Goal: Task Accomplishment & Management: Complete application form

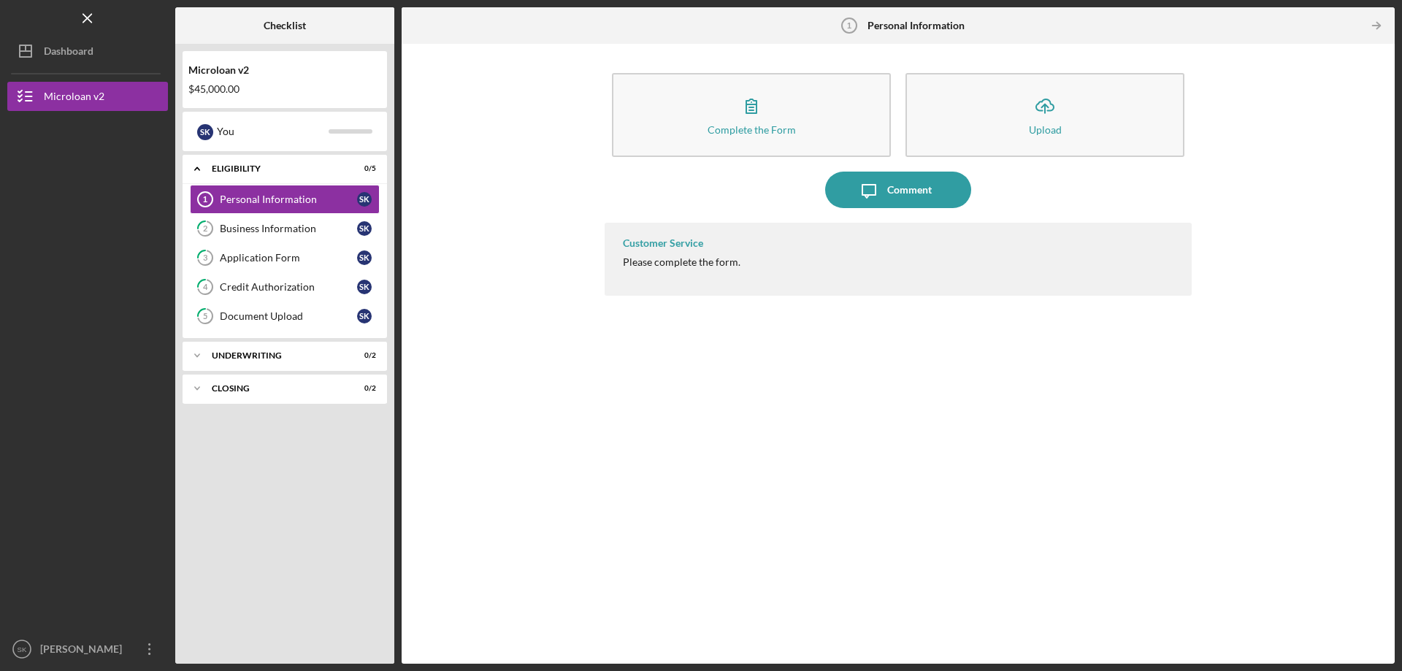
click at [558, 166] on div "Complete the Form Form Icon/Upload Upload Icon/Message Comment Customer Service…" at bounding box center [898, 354] width 979 height 606
click at [69, 654] on div "[PERSON_NAME]" at bounding box center [84, 651] width 95 height 33
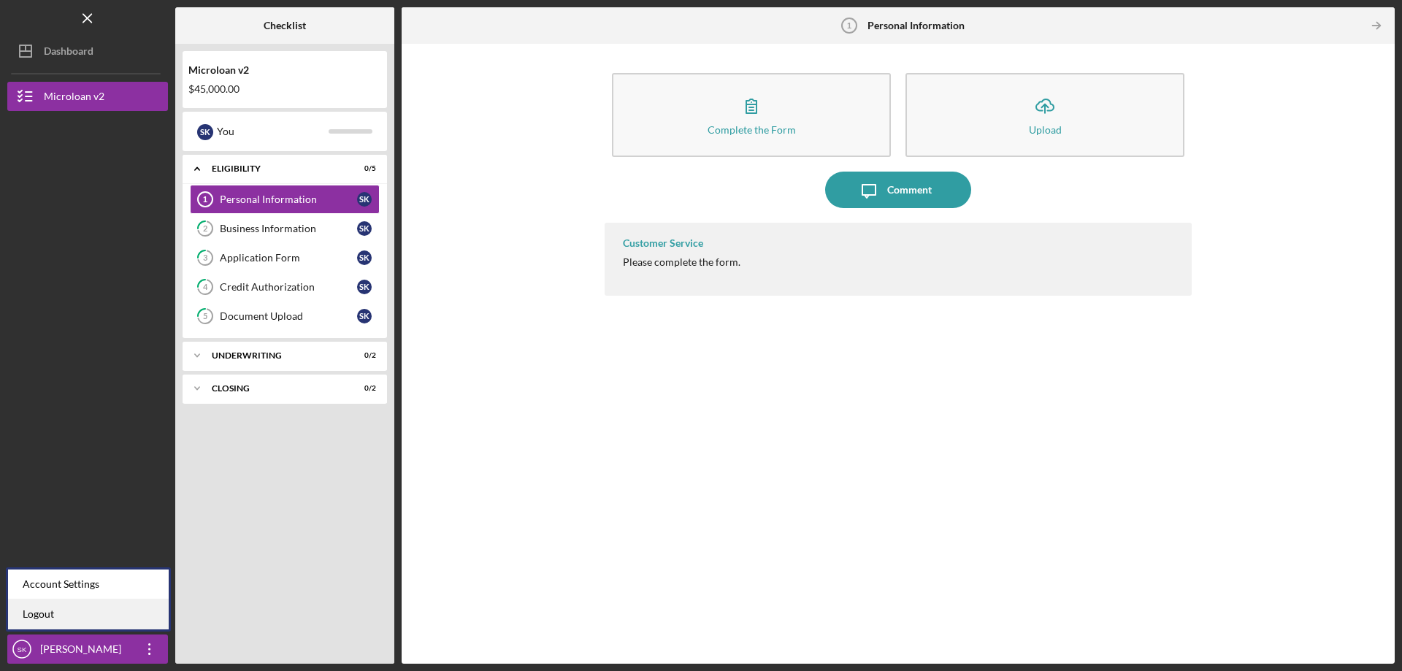
click at [75, 619] on link "Logout" at bounding box center [88, 615] width 161 height 30
